Goal: Transaction & Acquisition: Subscribe to service/newsletter

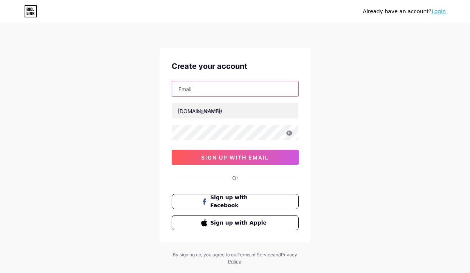
click at [223, 89] on input "text" at bounding box center [235, 88] width 126 height 15
type input "[EMAIL_ADDRESS][DOMAIN_NAME]"
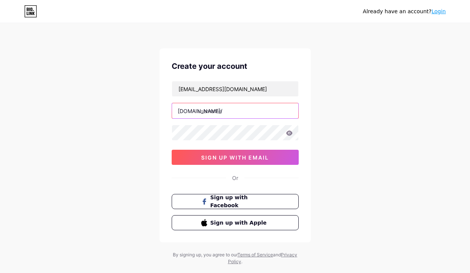
click at [216, 113] on input "text" at bounding box center [235, 110] width 126 height 15
click at [200, 113] on input "text" at bounding box center [235, 110] width 126 height 15
paste input "jackpotmaxwin03"
type input "jackpotmaxwin03"
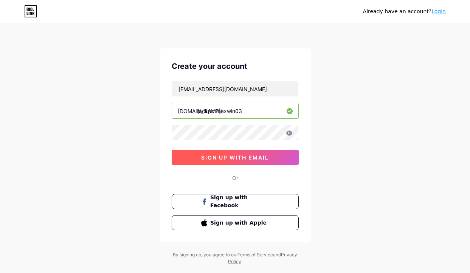
click at [218, 154] on span "sign up with email" at bounding box center [235, 157] width 68 height 6
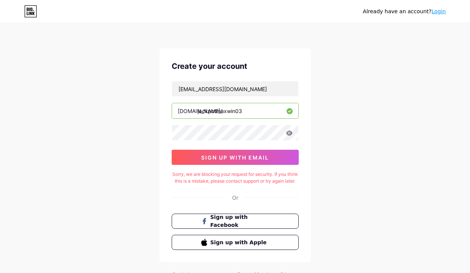
click at [435, 10] on link "Login" at bounding box center [438, 11] width 14 height 6
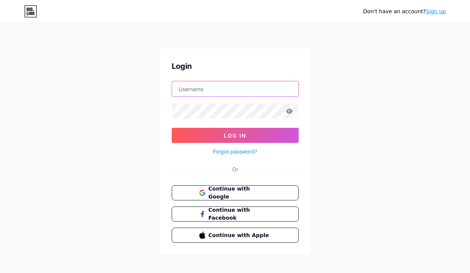
type input "[EMAIL_ADDRESS][DOMAIN_NAME]"
